Goal: Information Seeking & Learning: Learn about a topic

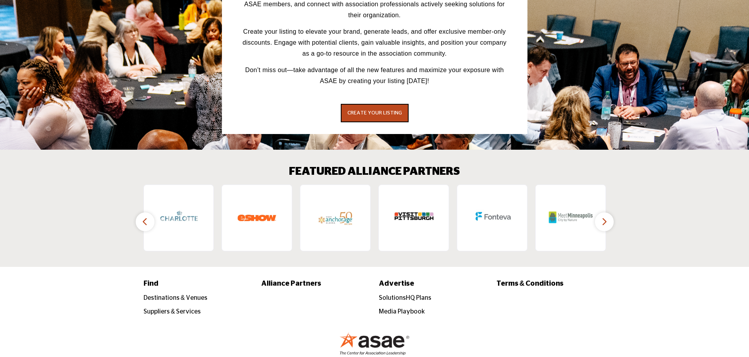
scroll to position [1109, 0]
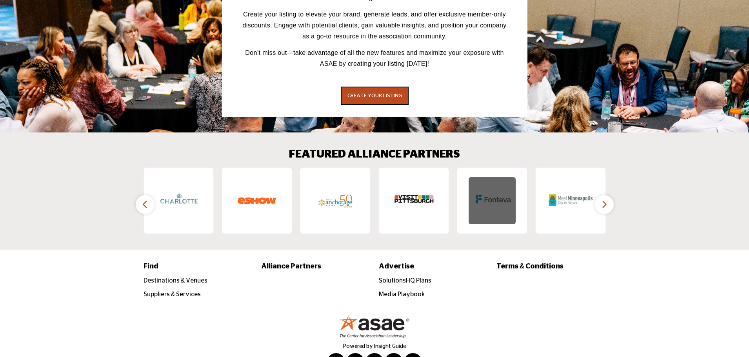
click at [505, 177] on img at bounding box center [491, 200] width 47 height 47
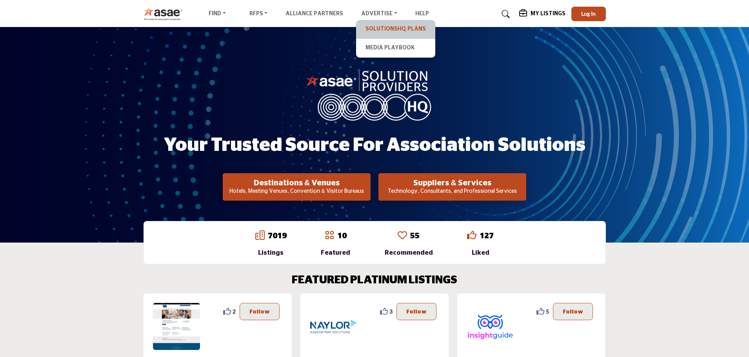
click at [370, 33] on link "SolutionsHQ Plans" at bounding box center [395, 29] width 71 height 11
